Goal: Entertainment & Leisure: Consume media (video, audio)

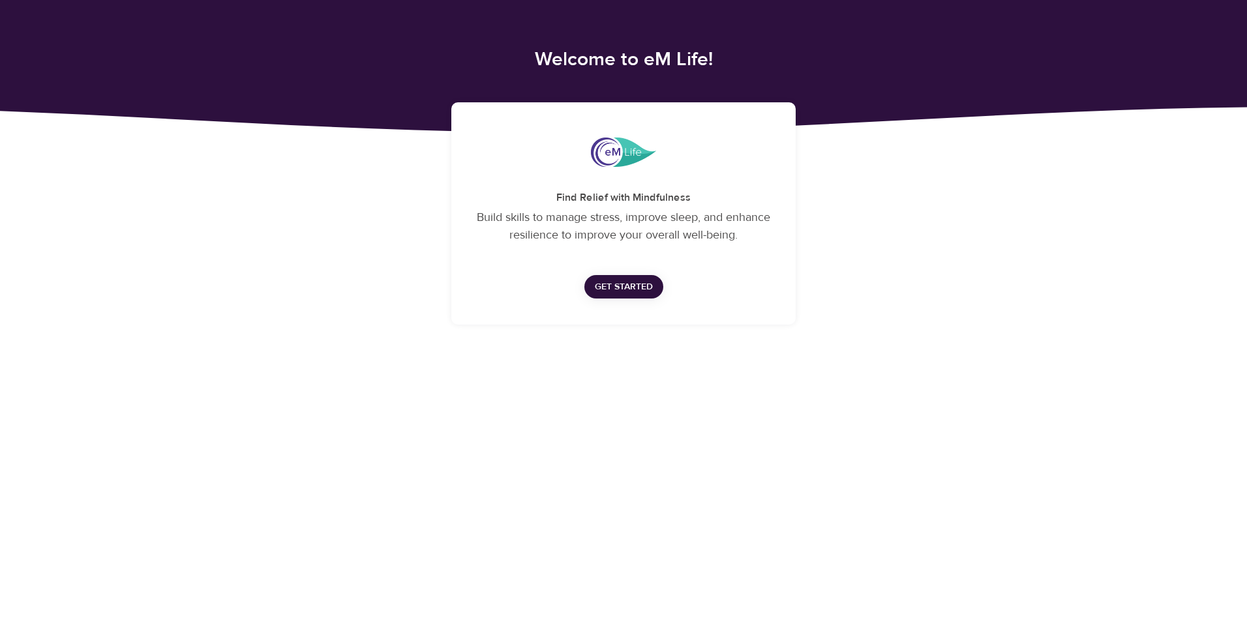
click at [627, 290] on span "Get Started" at bounding box center [624, 287] width 58 height 16
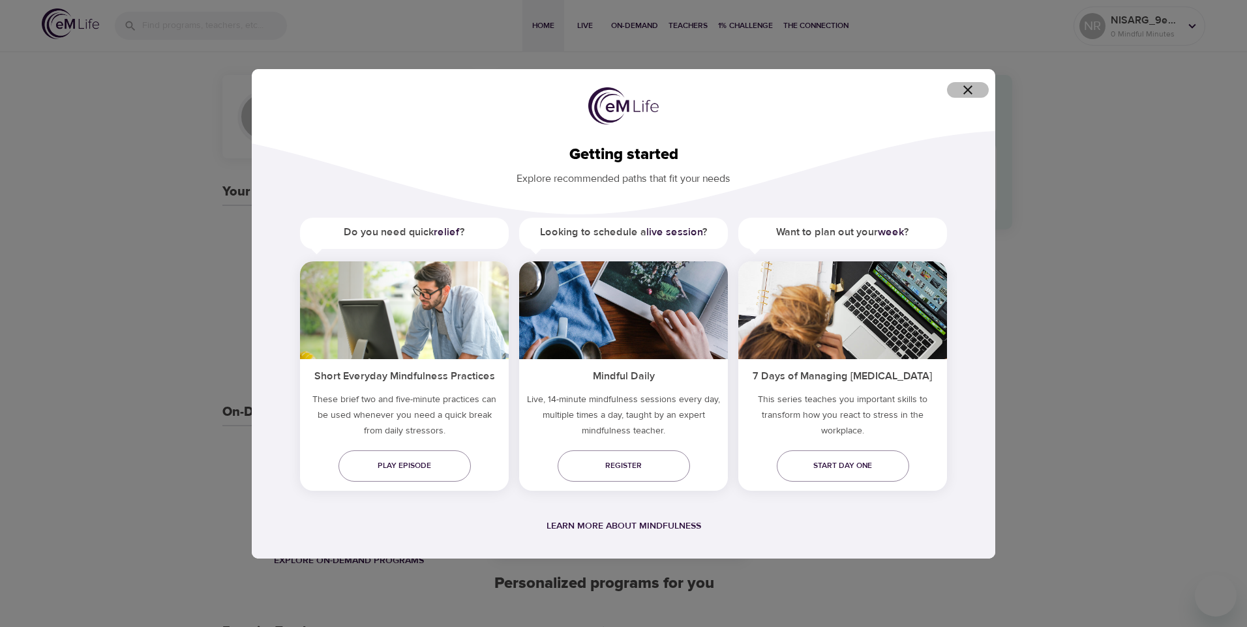
click at [965, 93] on icon "button" at bounding box center [967, 89] width 9 height 9
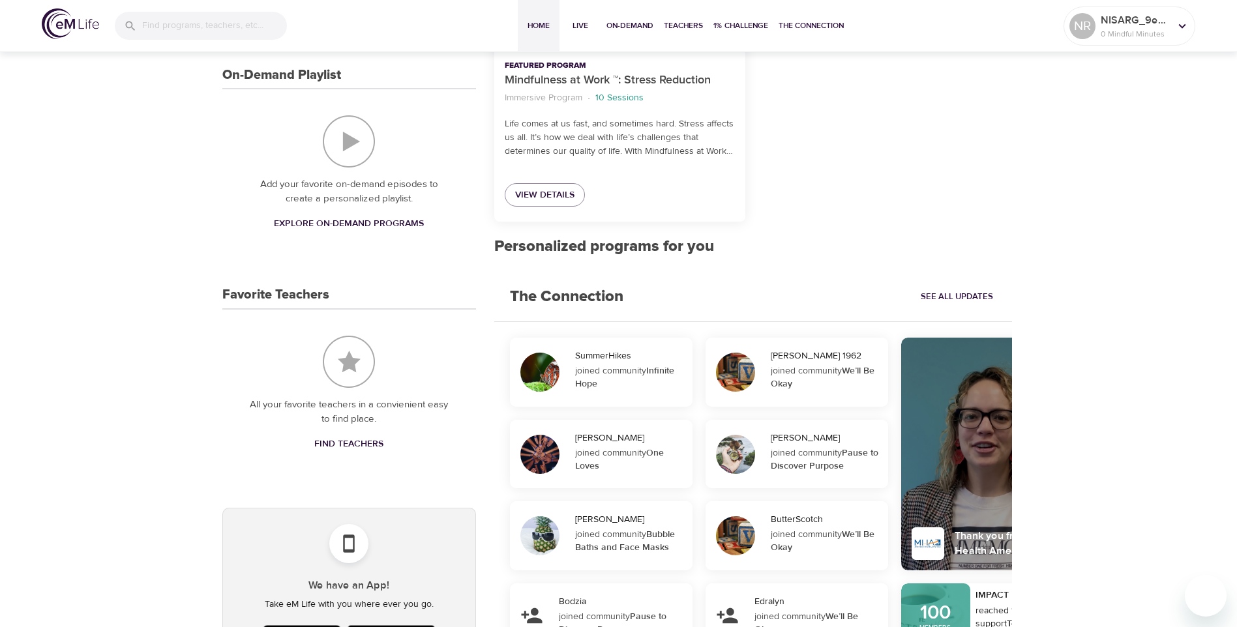
scroll to position [322, 0]
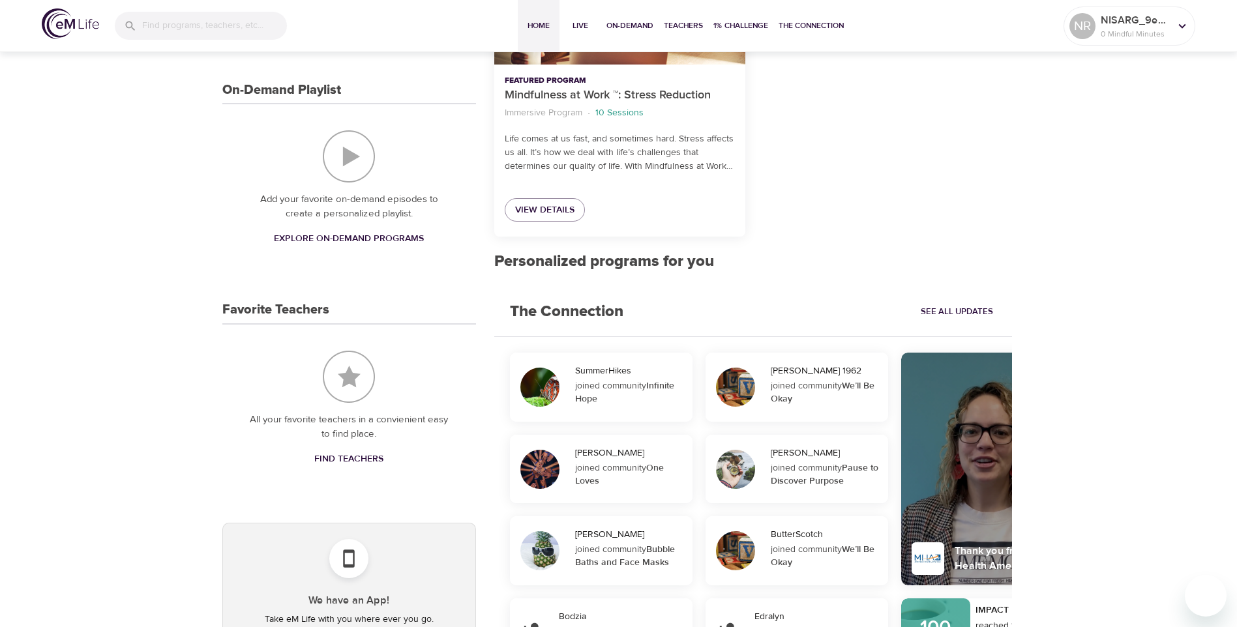
click at [387, 239] on span "Explore On-Demand Programs" at bounding box center [349, 239] width 150 height 16
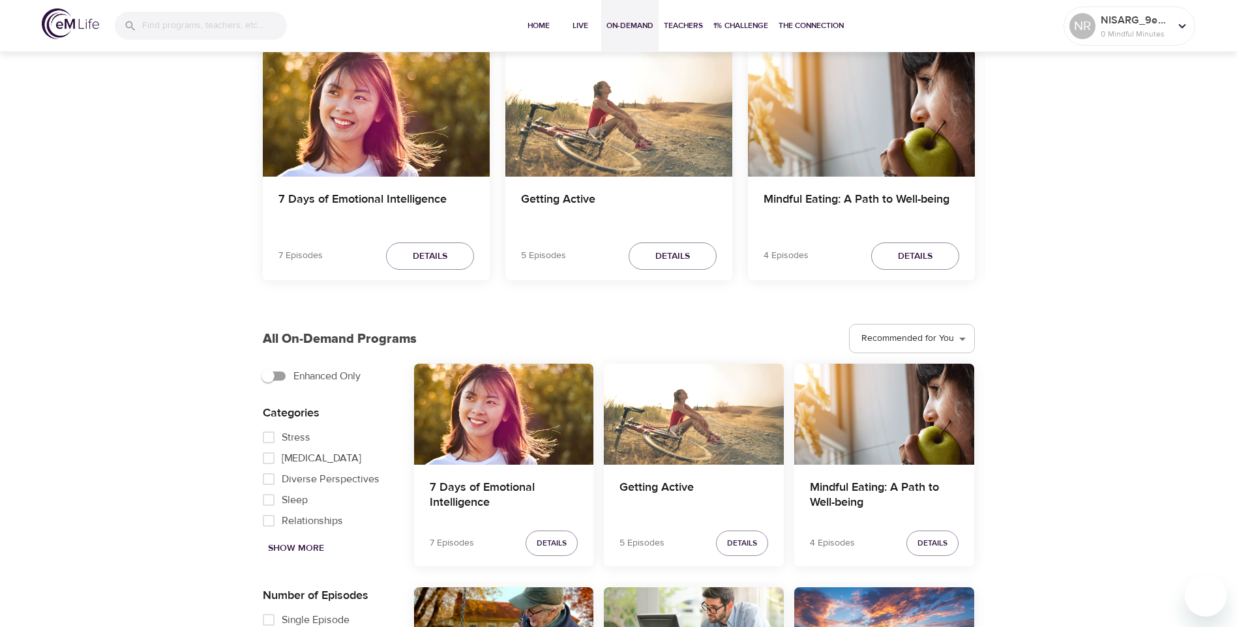
scroll to position [130, 0]
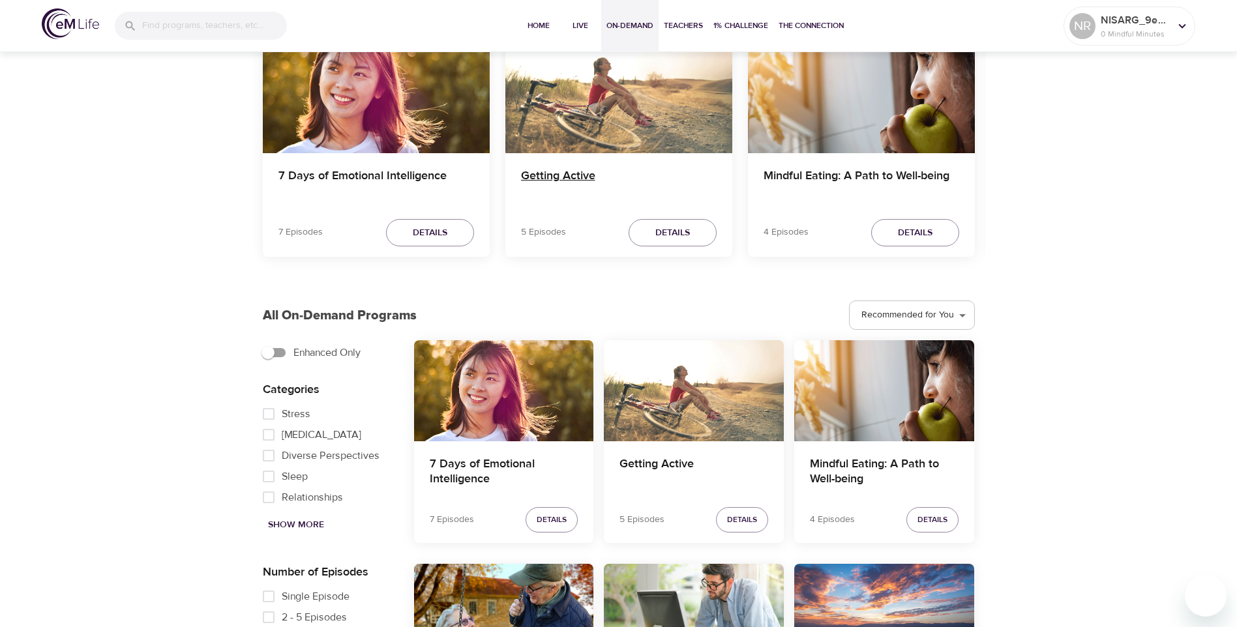
click at [577, 177] on h4 "Getting Active" at bounding box center [619, 184] width 196 height 31
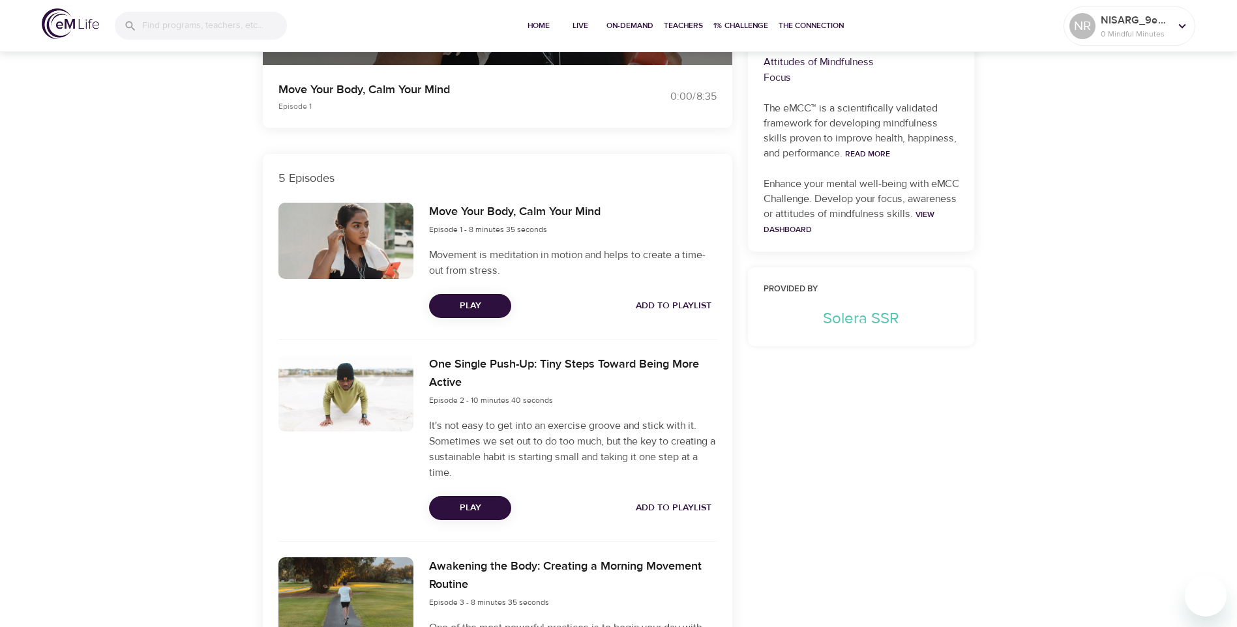
scroll to position [333, 0]
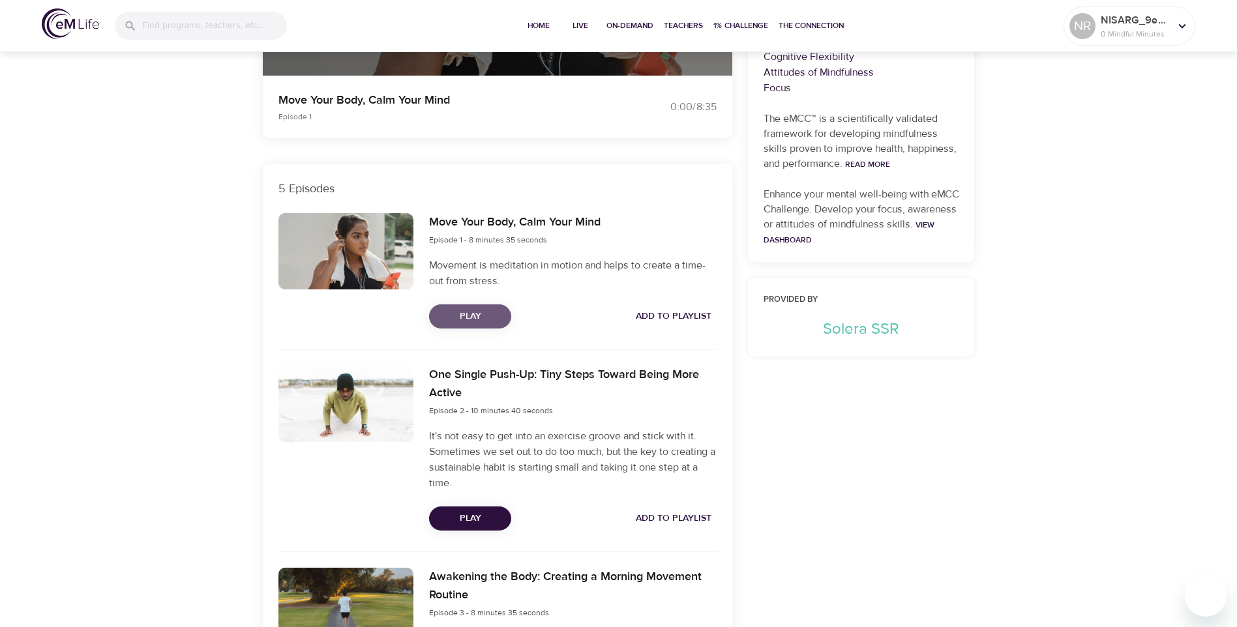
click at [491, 325] on button "Play" at bounding box center [470, 317] width 82 height 24
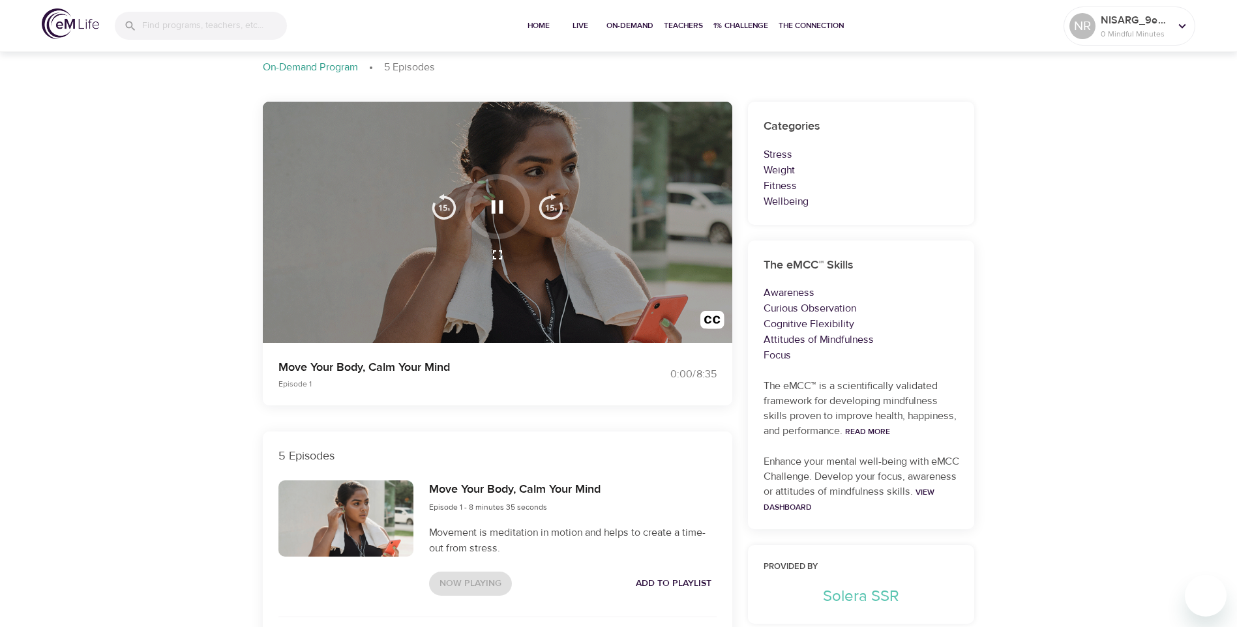
scroll to position [0, 0]
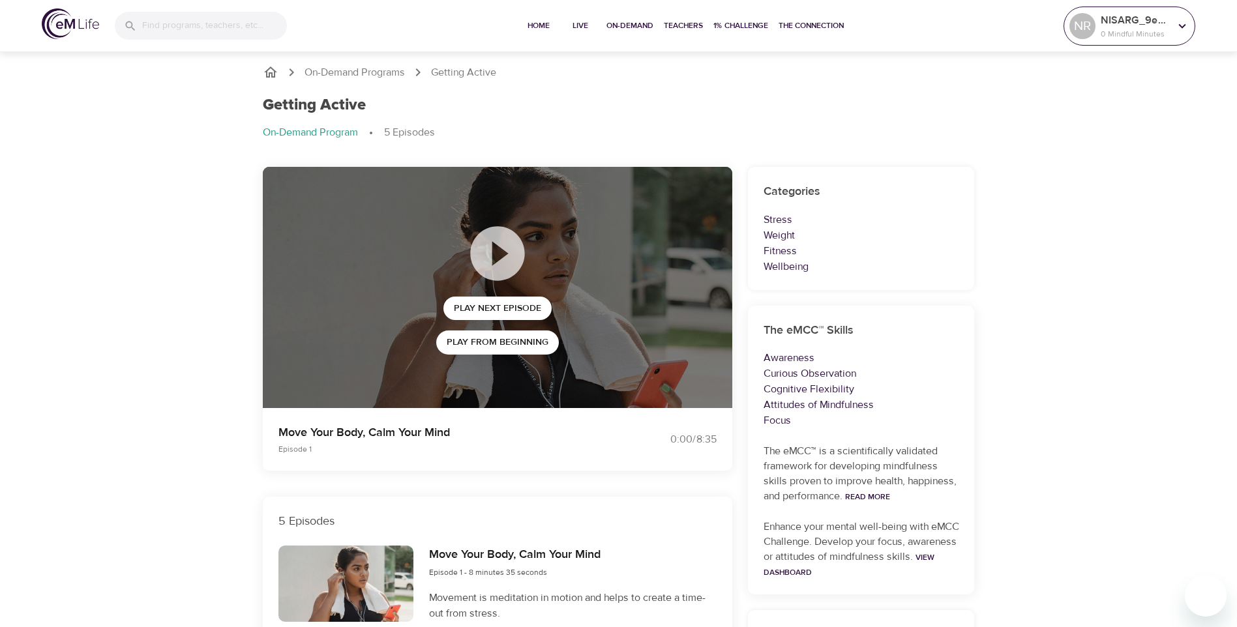
click at [1164, 35] on p "0 Mindful Minutes" at bounding box center [1135, 34] width 69 height 12
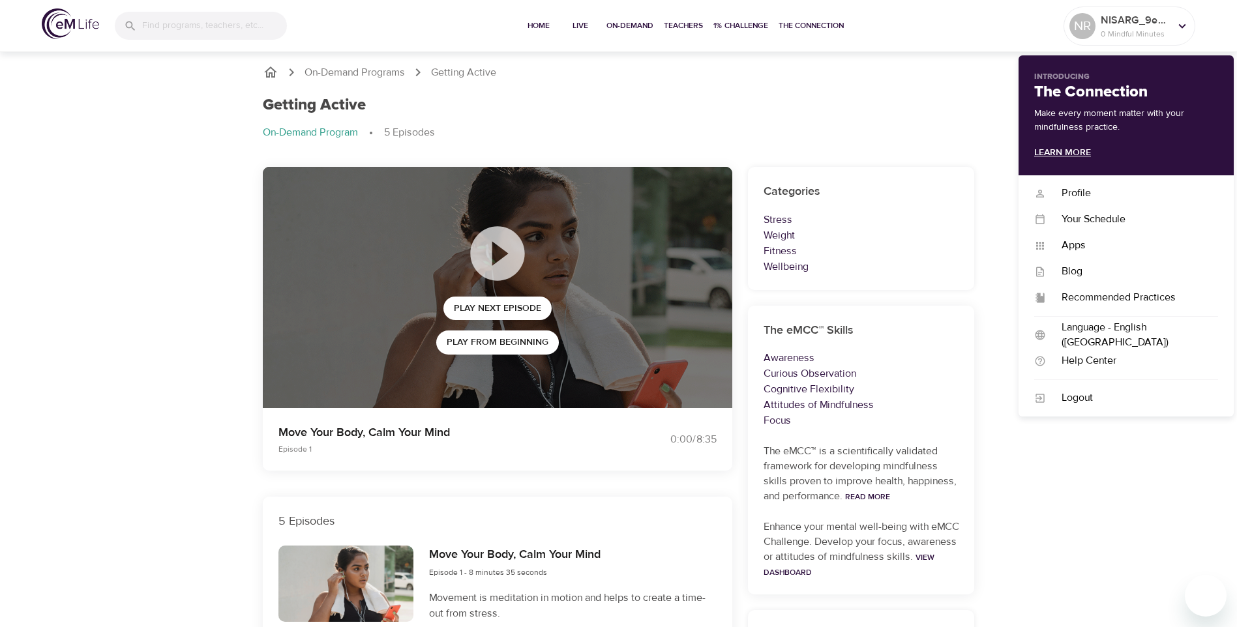
click at [1085, 149] on link "Learn More" at bounding box center [1062, 153] width 57 height 12
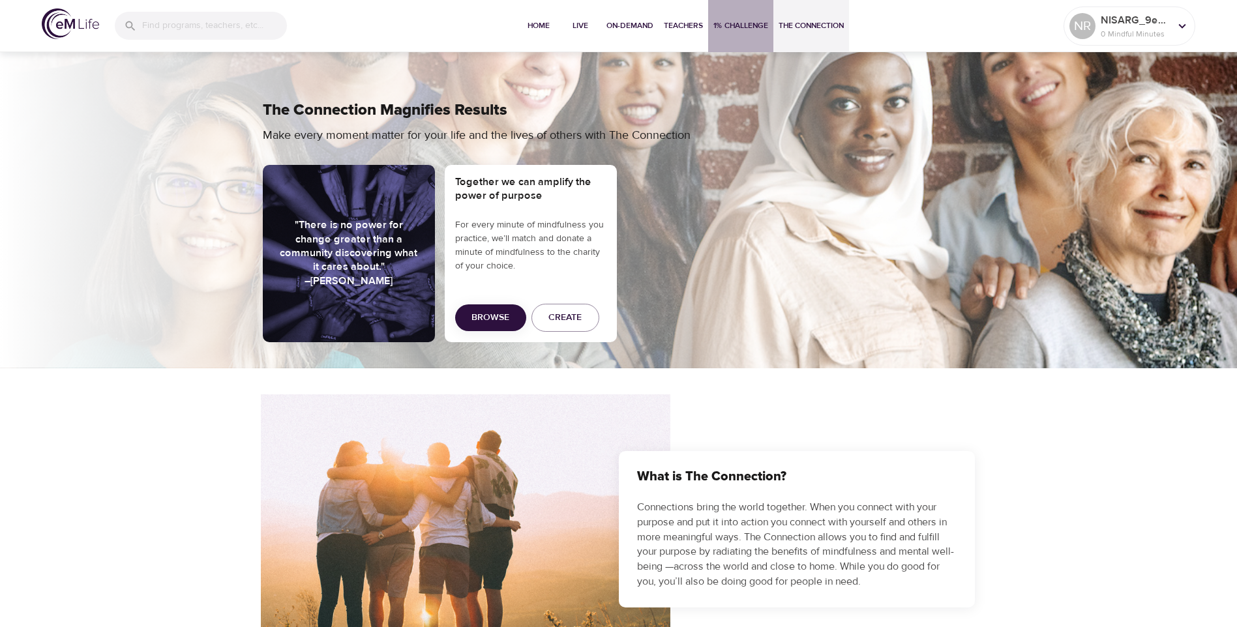
click at [735, 23] on span "1% Challenge" at bounding box center [741, 26] width 55 height 14
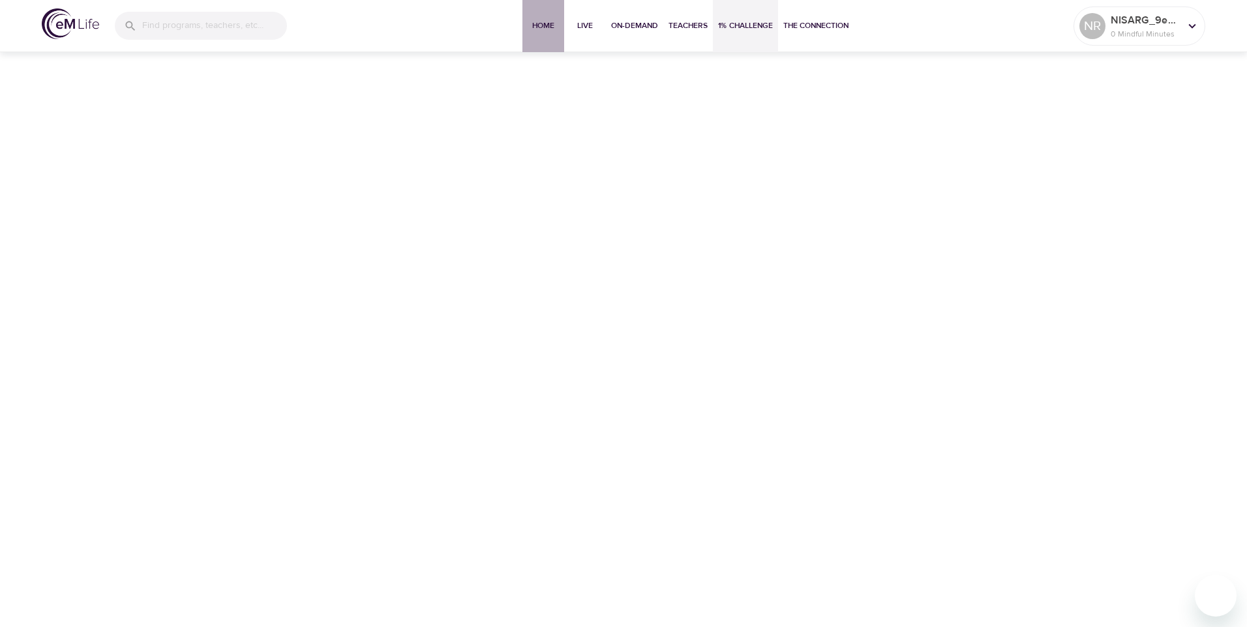
click at [541, 31] on span "Home" at bounding box center [543, 26] width 31 height 14
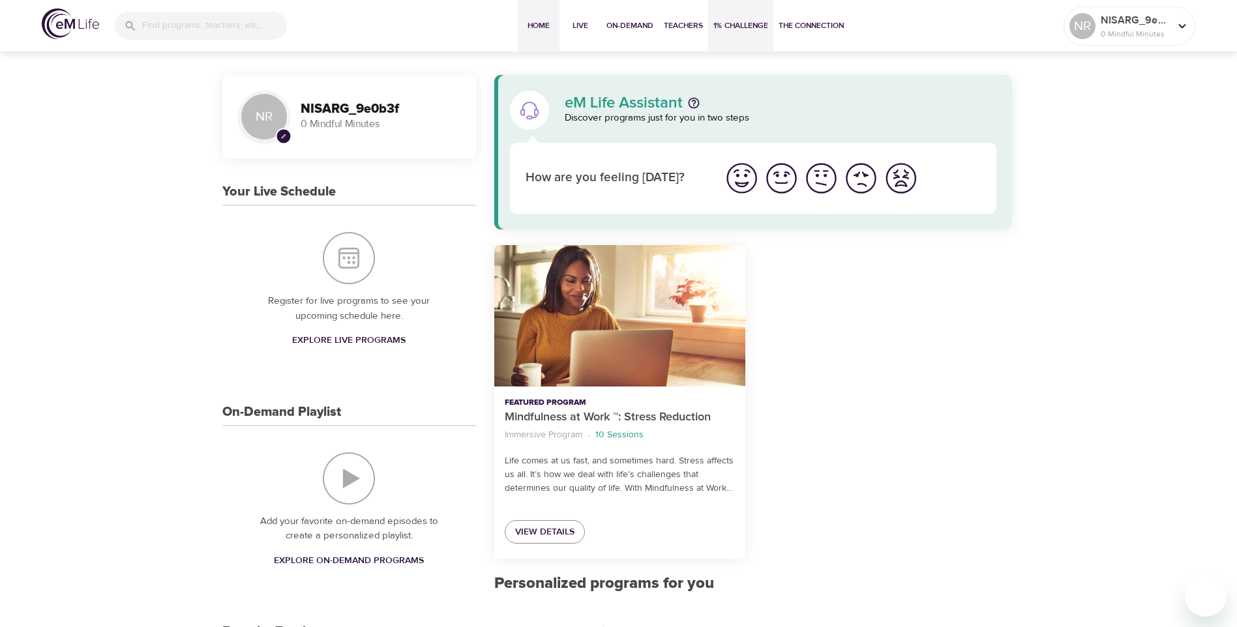
click at [745, 26] on span "1% Challenge" at bounding box center [741, 26] width 55 height 14
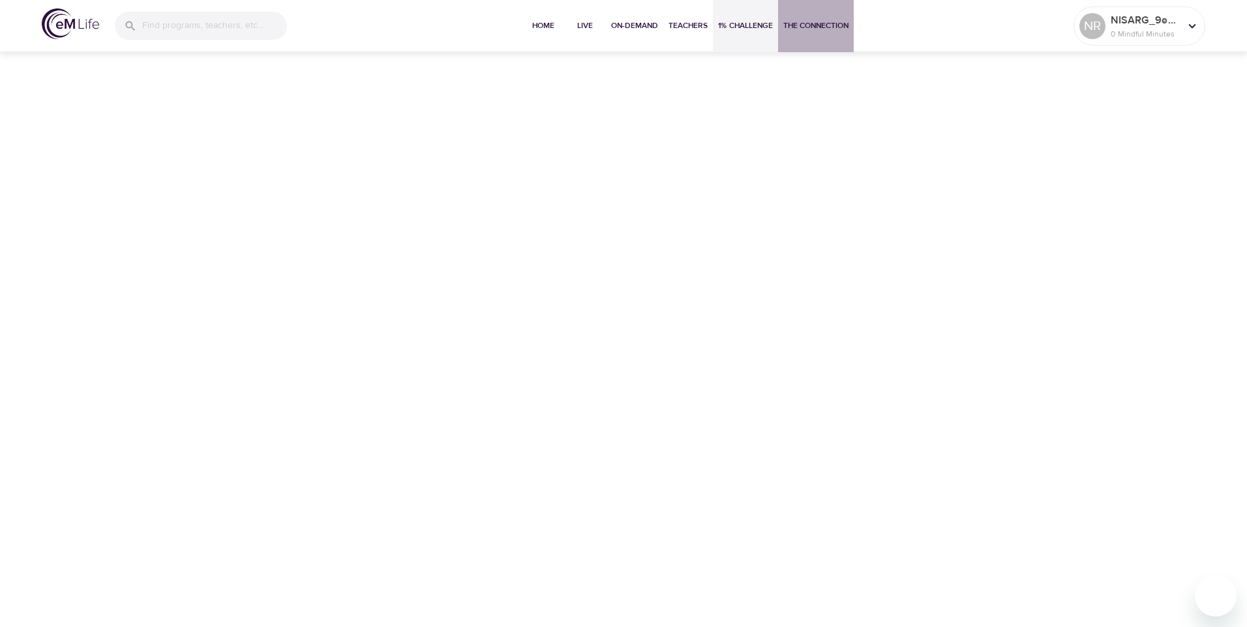
click at [799, 27] on span "The Connection" at bounding box center [815, 26] width 65 height 14
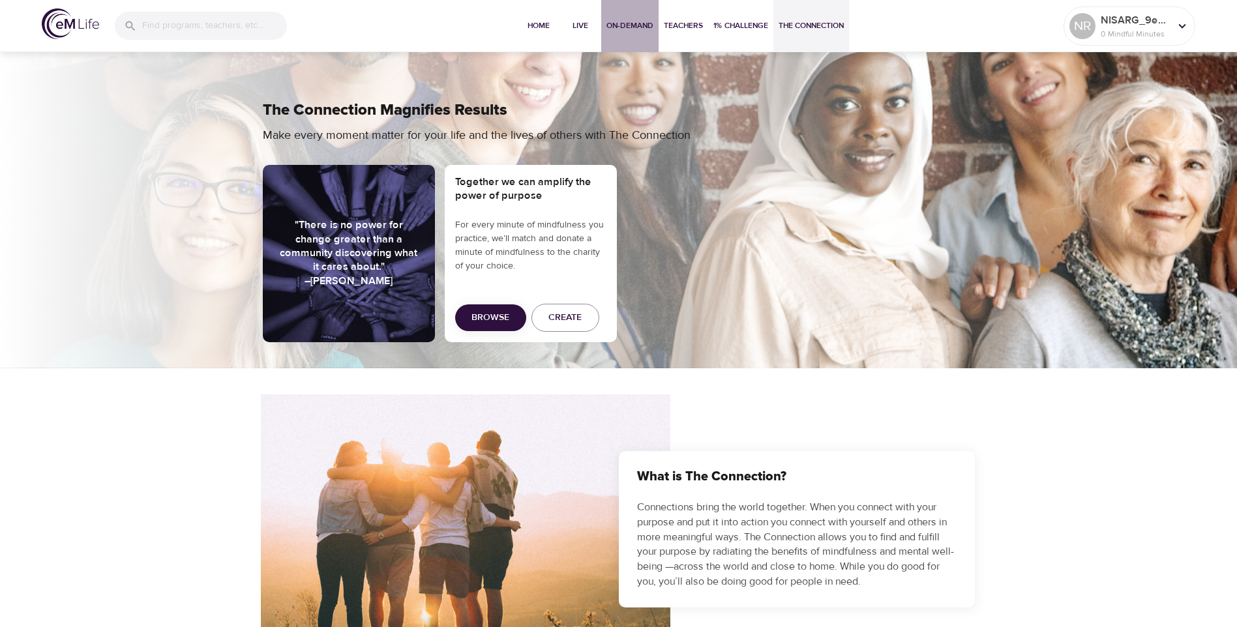
click at [612, 22] on span "On-Demand" at bounding box center [630, 26] width 47 height 14
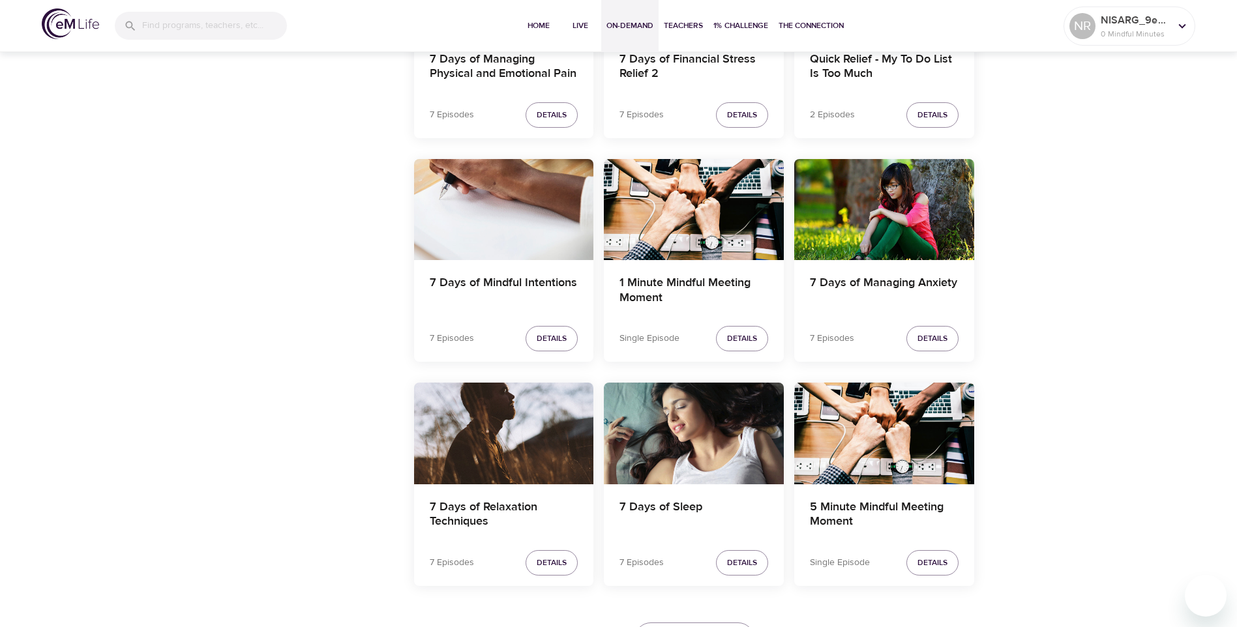
scroll to position [2478, 0]
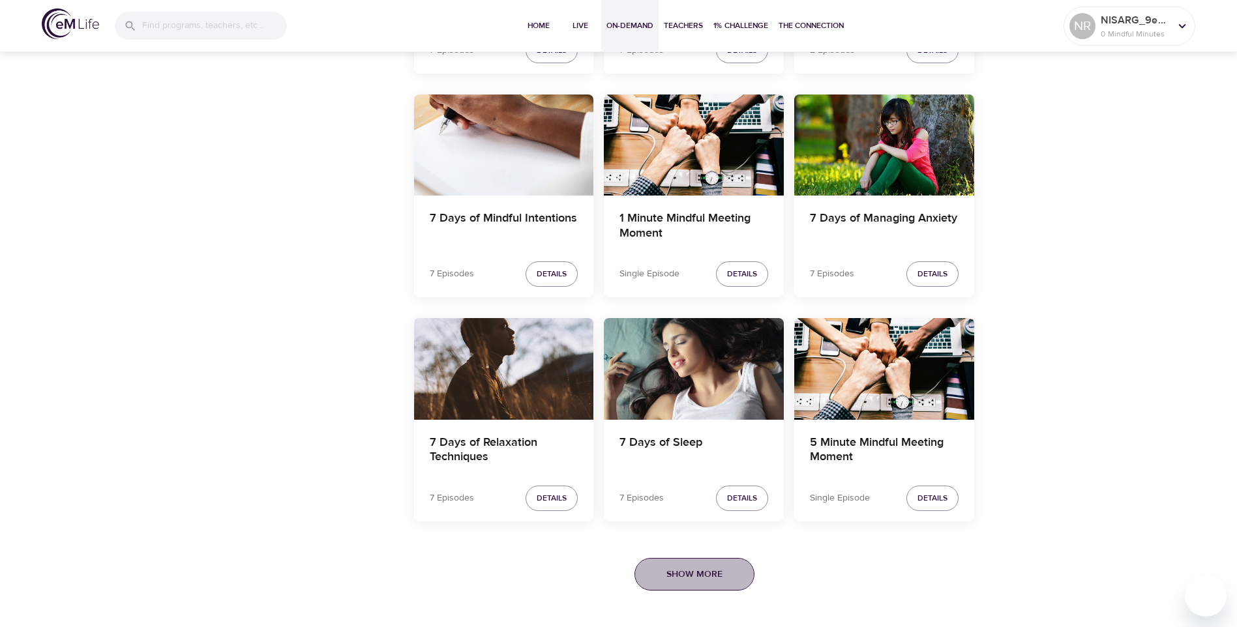
click at [682, 571] on span "Show More" at bounding box center [695, 575] width 56 height 16
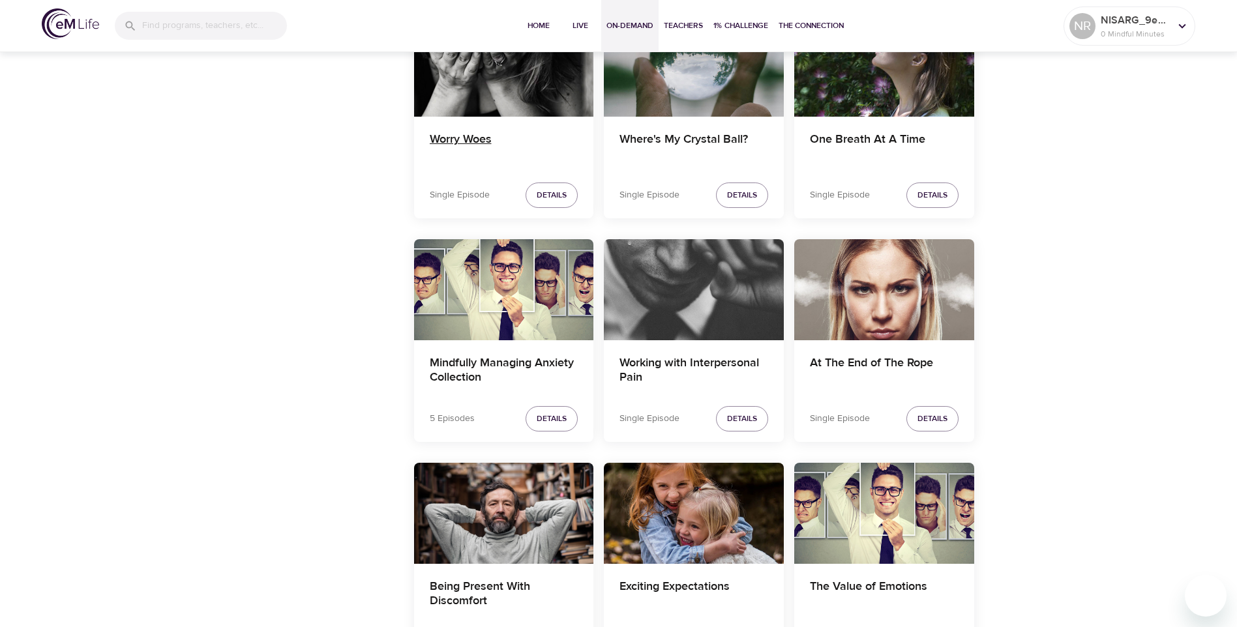
scroll to position [6848, 0]
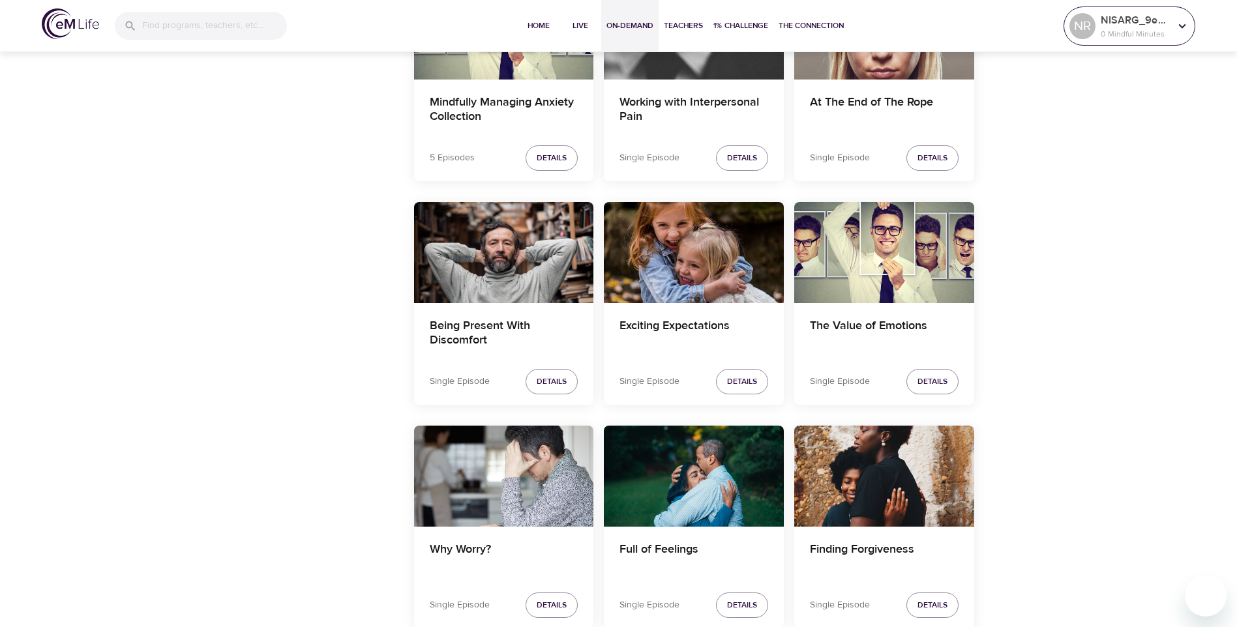
click at [1180, 29] on icon at bounding box center [1182, 26] width 14 height 14
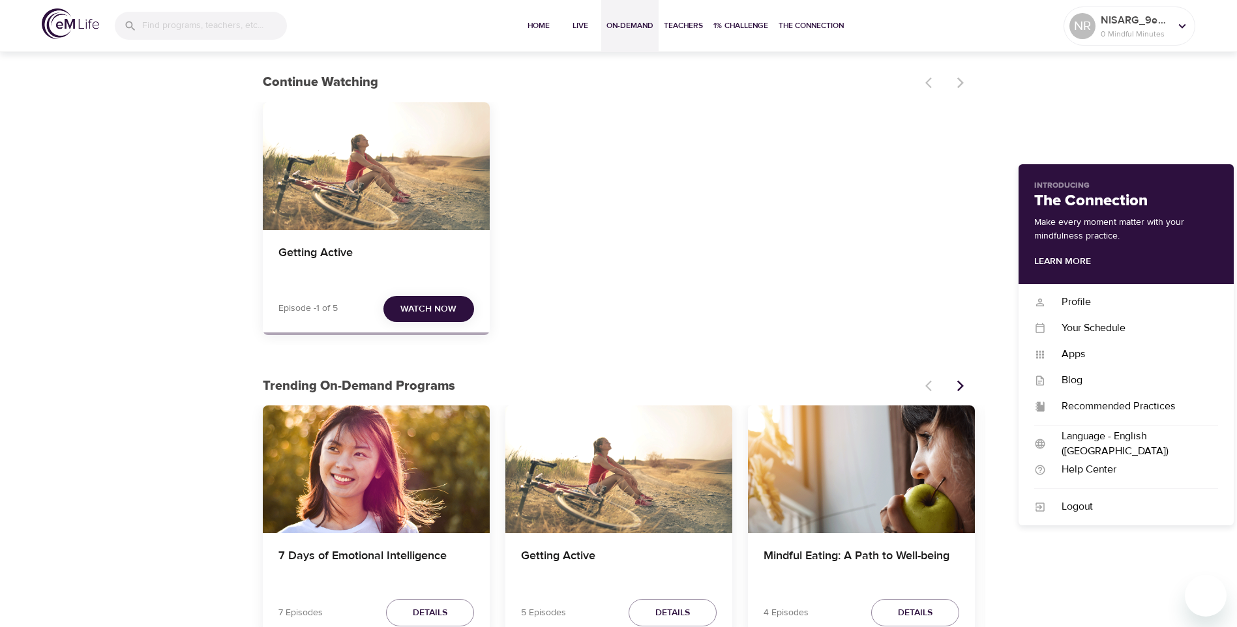
scroll to position [0, 0]
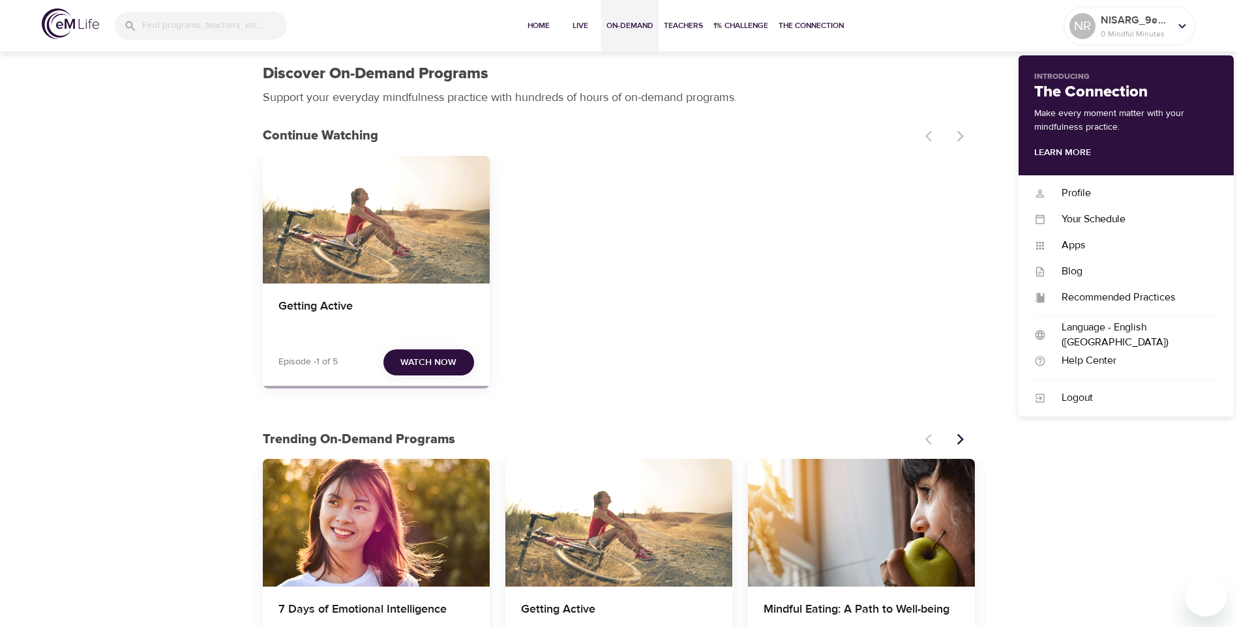
click at [893, 286] on div "Getting Active Episode -1 of 5 Watch Now" at bounding box center [619, 277] width 712 height 243
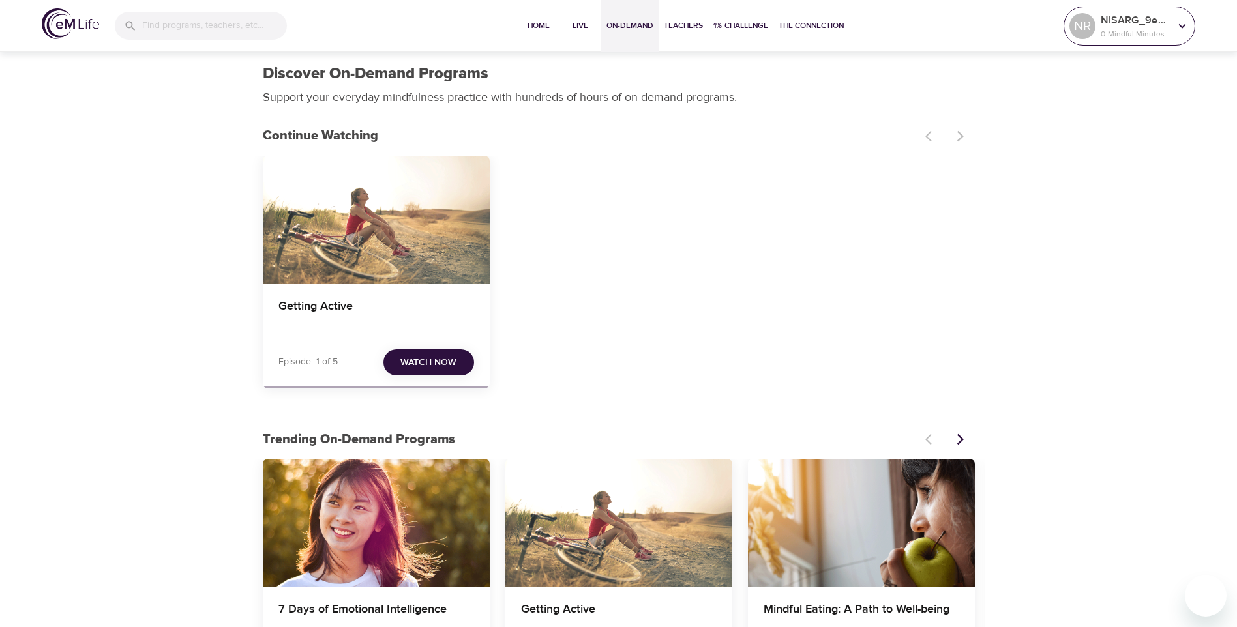
click at [1185, 30] on icon at bounding box center [1182, 26] width 14 height 14
